Goal: Information Seeking & Learning: Learn about a topic

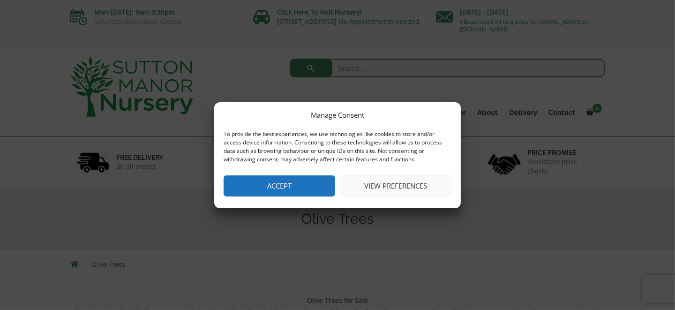
click at [290, 175] on button "Accept" at bounding box center [280, 185] width 112 height 21
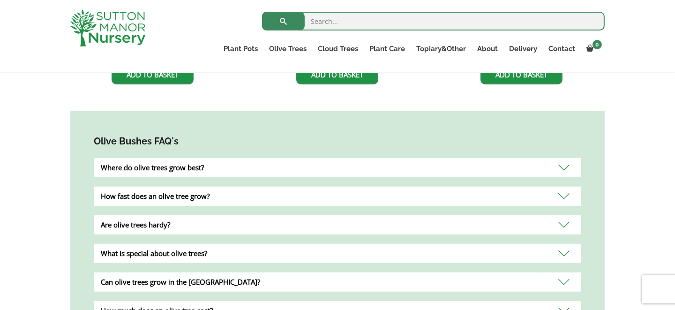
scroll to position [797, 0]
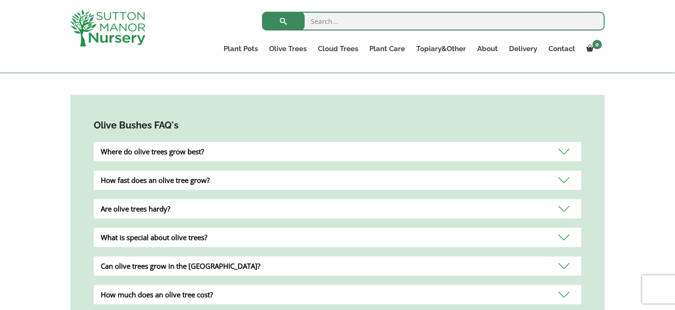
click at [565, 142] on div "Where do olive trees grow best?" at bounding box center [338, 151] width 488 height 19
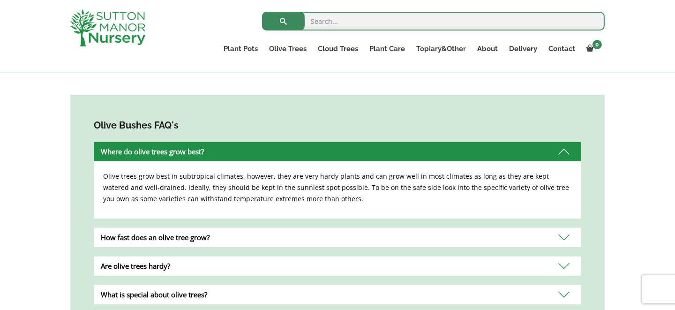
click at [565, 142] on div "Where do olive trees grow best?" at bounding box center [338, 151] width 488 height 19
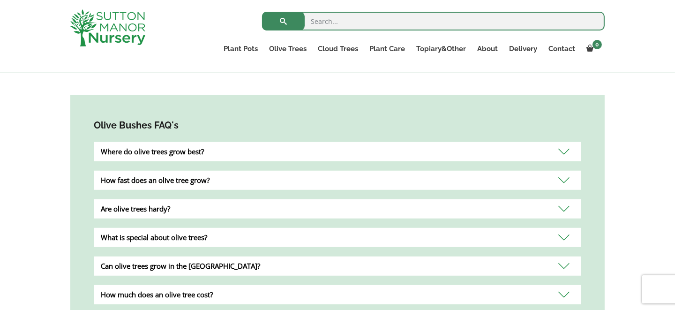
click at [559, 171] on div "How fast does an olive tree grow?" at bounding box center [338, 180] width 488 height 19
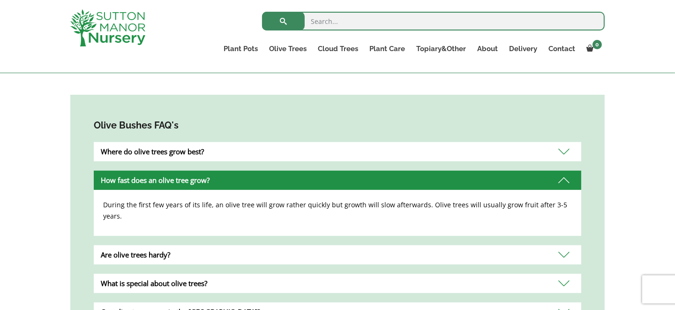
click at [559, 171] on div "How fast does an olive tree grow?" at bounding box center [338, 180] width 488 height 19
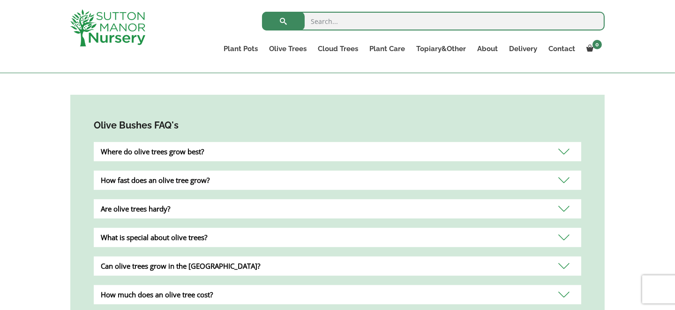
click at [565, 199] on div "Are olive trees hardy?" at bounding box center [338, 208] width 488 height 19
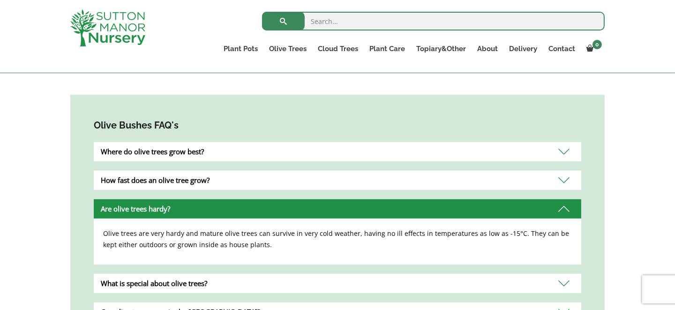
click at [565, 199] on div "Are olive trees hardy?" at bounding box center [338, 208] width 488 height 19
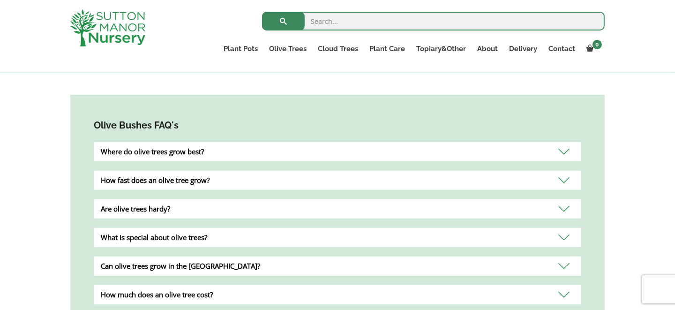
click at [563, 228] on div "What is special about olive trees?" at bounding box center [338, 237] width 488 height 19
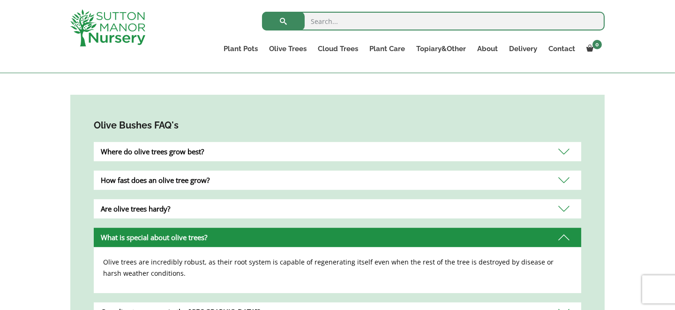
click at [563, 228] on div "What is special about olive trees?" at bounding box center [338, 237] width 488 height 19
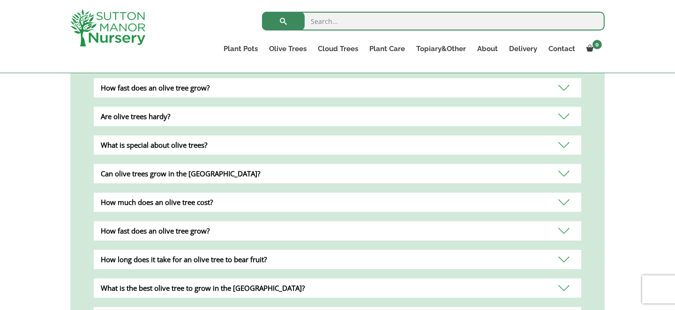
scroll to position [890, 0]
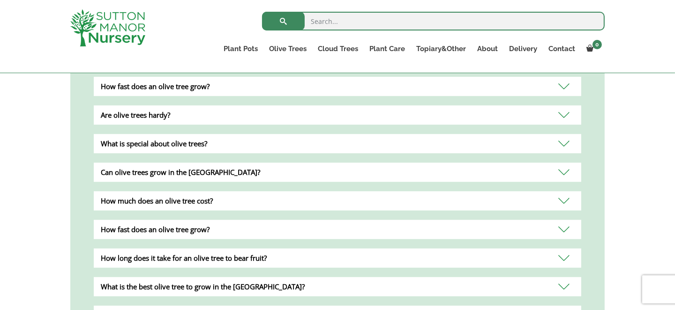
click at [563, 163] on div "Can olive trees grow in the UK?" at bounding box center [338, 172] width 488 height 19
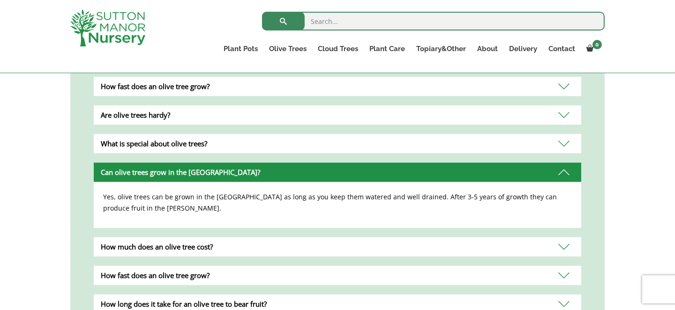
click at [563, 163] on div "Can olive trees grow in the UK?" at bounding box center [338, 172] width 488 height 19
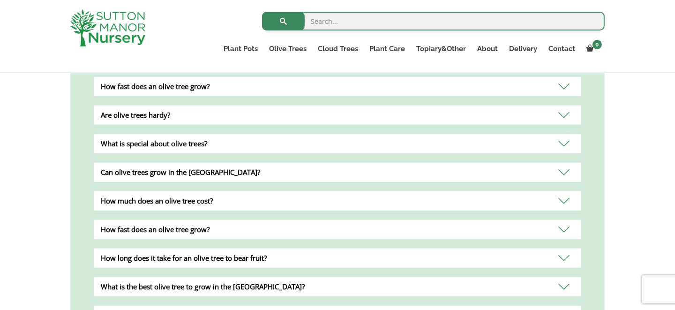
click at [563, 163] on div "Can olive trees grow in the UK?" at bounding box center [338, 172] width 488 height 19
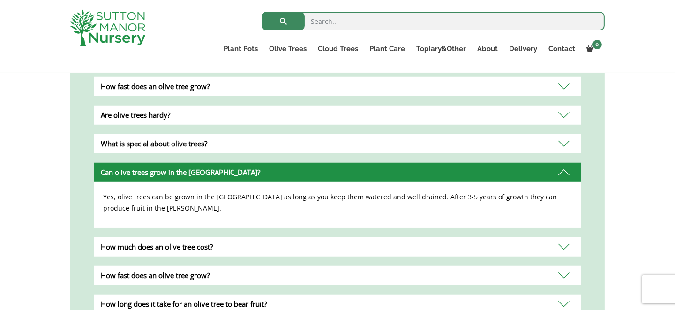
click at [563, 163] on div "Can olive trees grow in the UK?" at bounding box center [338, 172] width 488 height 19
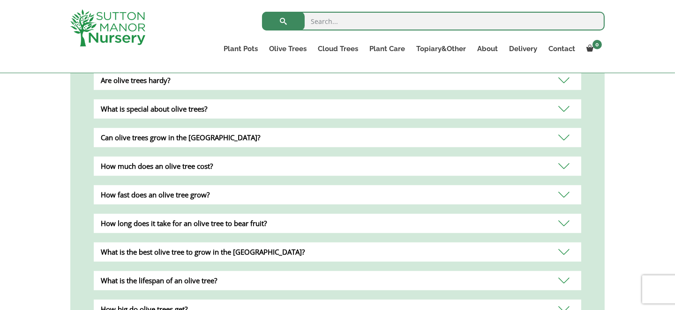
scroll to position [985, 0]
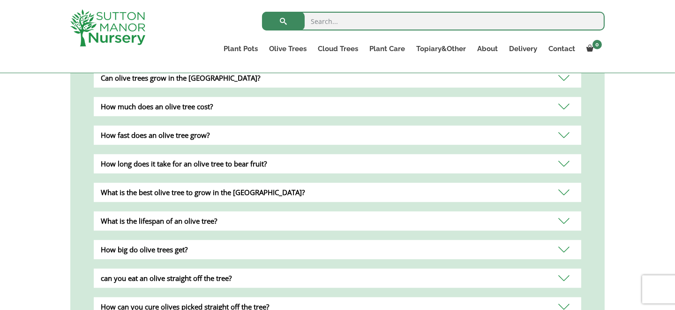
click at [568, 183] on div "What is the best olive tree to grow in the UK?" at bounding box center [338, 192] width 488 height 19
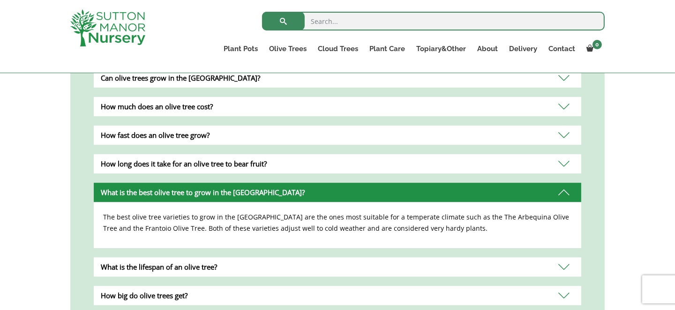
click at [568, 183] on div "What is the best olive tree to grow in the UK?" at bounding box center [338, 192] width 488 height 19
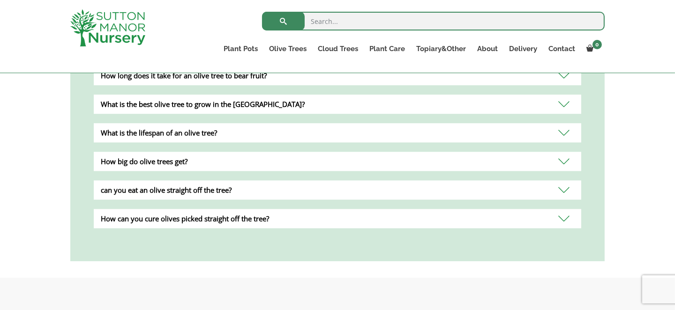
scroll to position [1078, 0]
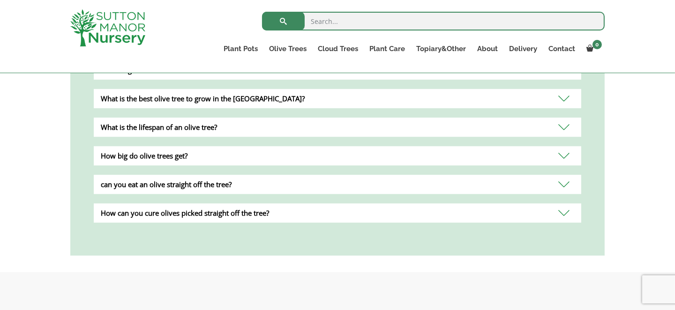
click at [564, 175] on div "can you eat an olive straight off the tree?" at bounding box center [338, 184] width 488 height 19
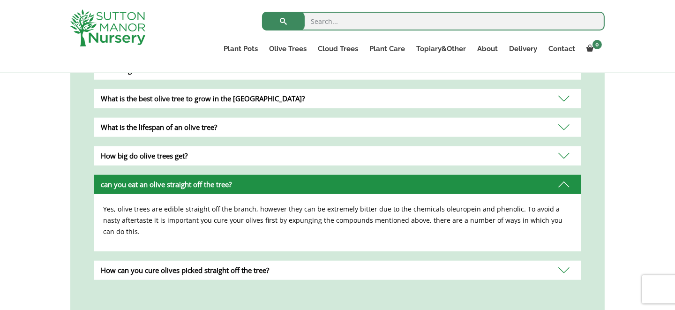
click at [564, 175] on div "can you eat an olive straight off the tree?" at bounding box center [338, 184] width 488 height 19
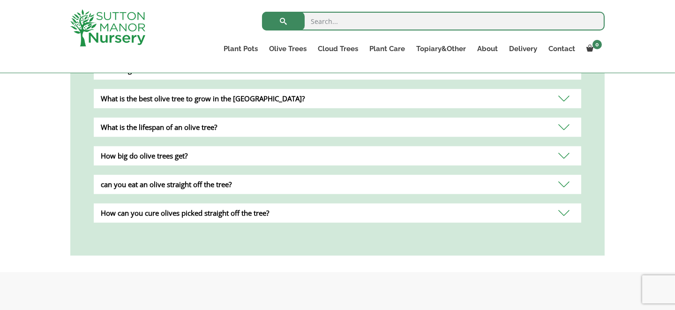
click at [567, 203] on div "How can you cure olives picked straight off the tree?" at bounding box center [338, 212] width 488 height 19
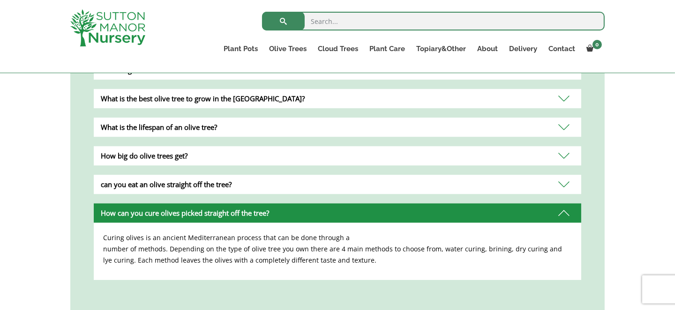
click at [567, 203] on div "How can you cure olives picked straight off the tree?" at bounding box center [338, 212] width 488 height 19
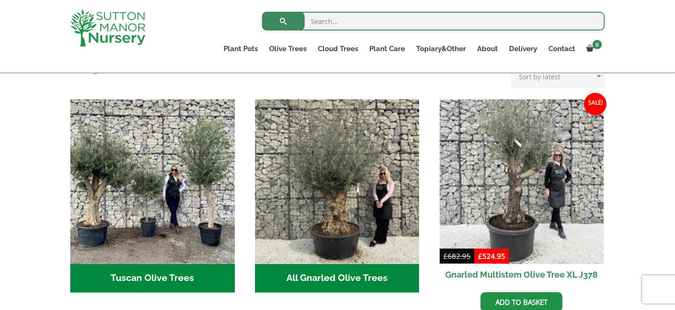
scroll to position [375, 0]
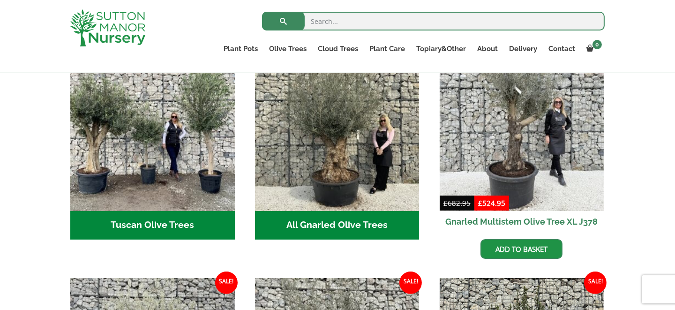
click at [139, 211] on h2 "Tuscan Olive Trees (5)" at bounding box center [152, 225] width 165 height 29
